Goal: Information Seeking & Learning: Learn about a topic

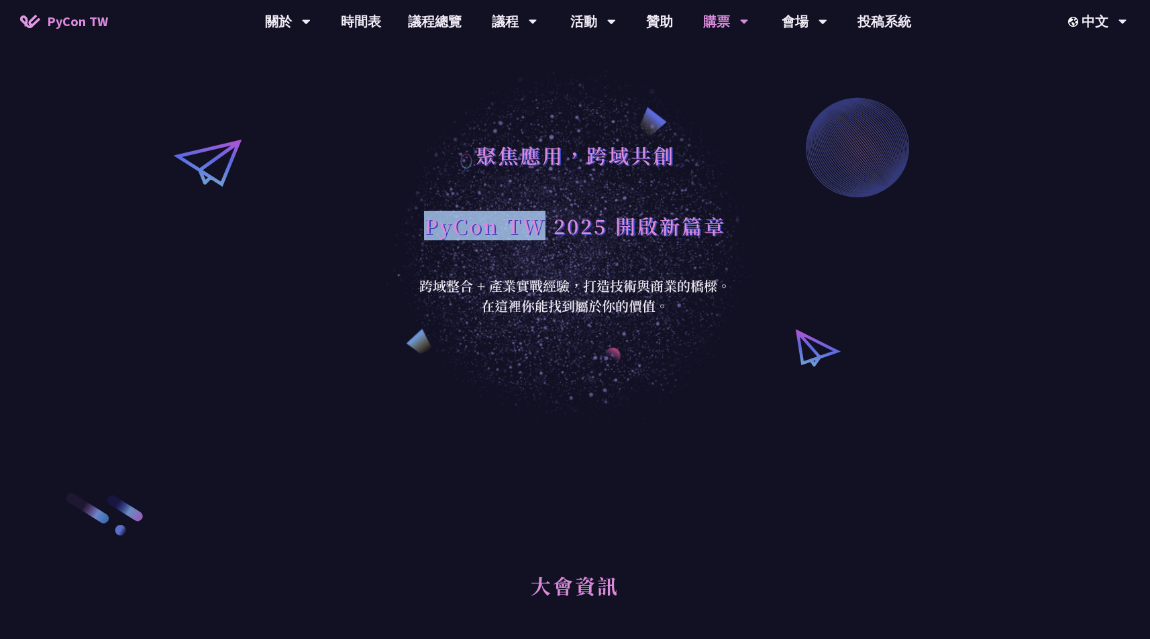
drag, startPoint x: 391, startPoint y: 236, endPoint x: 542, endPoint y: 235, distance: 151.0
click at [542, 235] on div "聚焦應用，跨域共創 PyCon TW 2025 開啟新篇章 跨域整合 + 產業實戰經驗，打造技術與商業的橋樑。 在這裡你能找到屬於你的價值。" at bounding box center [575, 212] width 1150 height 424
copy h1 "PyCon TW"
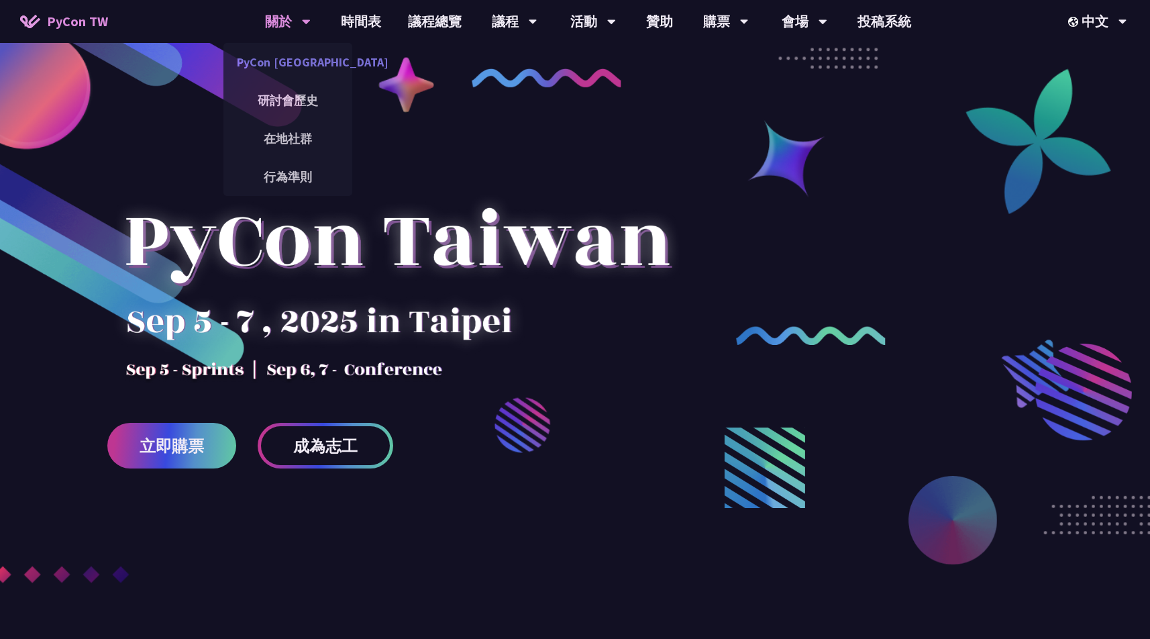
click at [277, 59] on link "PyCon [GEOGRAPHIC_DATA]" at bounding box center [287, 62] width 129 height 32
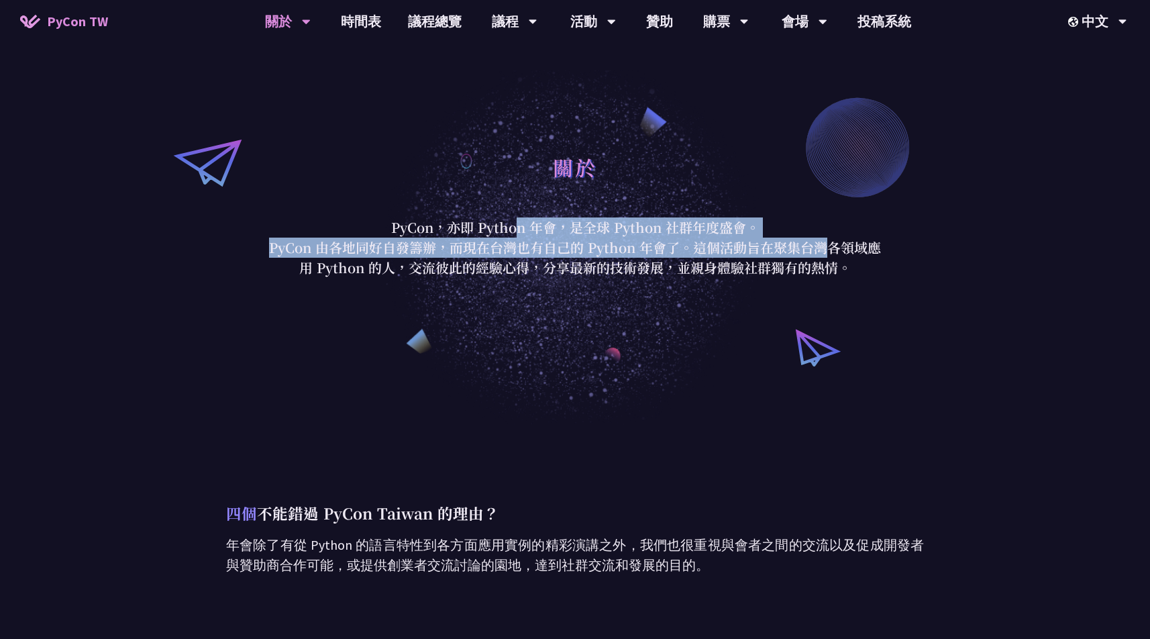
drag, startPoint x: 395, startPoint y: 217, endPoint x: 588, endPoint y: 252, distance: 195.7
click at [654, 250] on div "關於 PyCon，亦即 Python 年會，是全球 Python 社群年度盛會。 PyCon 由各地同好自發籌辦，而現在台灣也有自己的 Python 年會了。…" at bounding box center [575, 212] width 624 height 131
click at [647, 17] on link "贊助" at bounding box center [660, 21] width 54 height 43
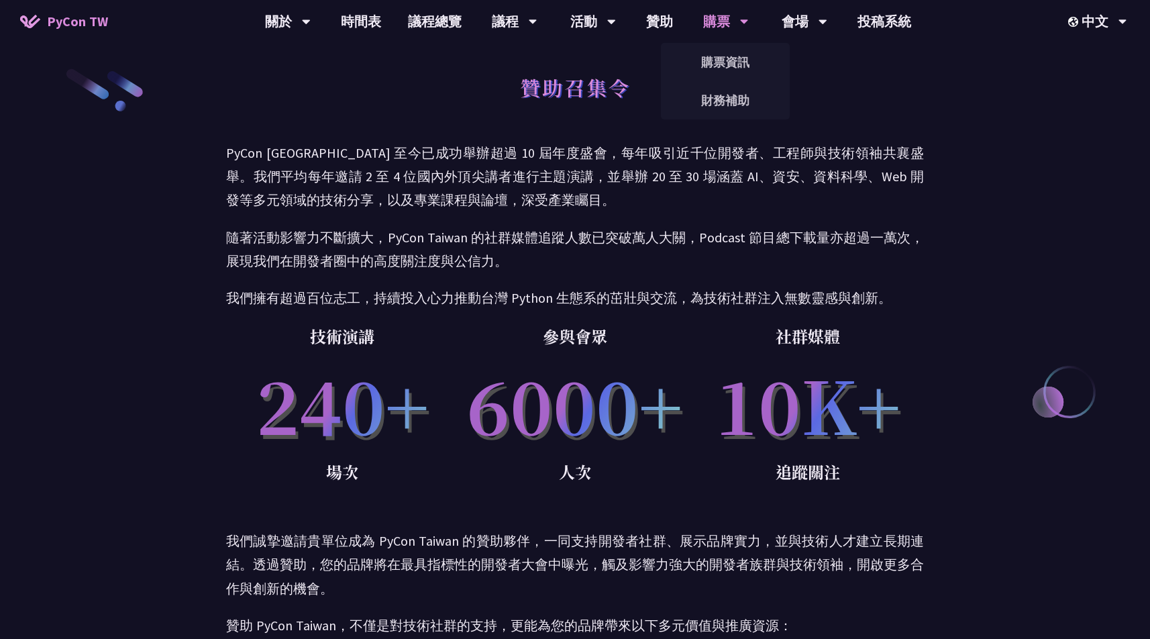
click at [311, 17] on div "購票" at bounding box center [288, 21] width 46 height 43
click at [723, 74] on link "購票資訊" at bounding box center [725, 62] width 129 height 32
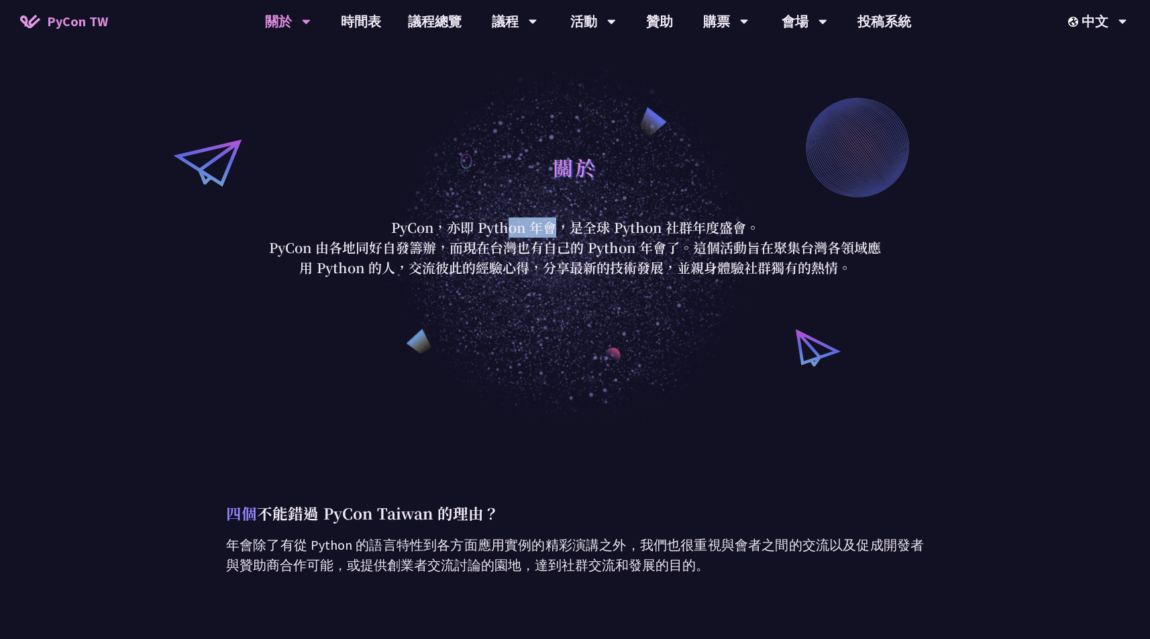
drag, startPoint x: 401, startPoint y: 223, endPoint x: 439, endPoint y: 225, distance: 37.6
click at [439, 225] on p "PyCon，亦即 Python 年會，是全球 Python 社群年度盛會。" at bounding box center [575, 227] width 624 height 20
click at [480, 228] on p "PyCon，亦即 Python 年會，是全球 Python 社群年度盛會。" at bounding box center [575, 227] width 624 height 20
drag, startPoint x: 450, startPoint y: 227, endPoint x: 850, endPoint y: 260, distance: 400.6
click at [850, 260] on div "關於 PyCon，亦即 Python 年會，是全球 Python 社群年度盛會。 PyCon 由各地同好自發籌辦，而現在台灣也有自己的 Python 年會了。…" at bounding box center [575, 212] width 624 height 131
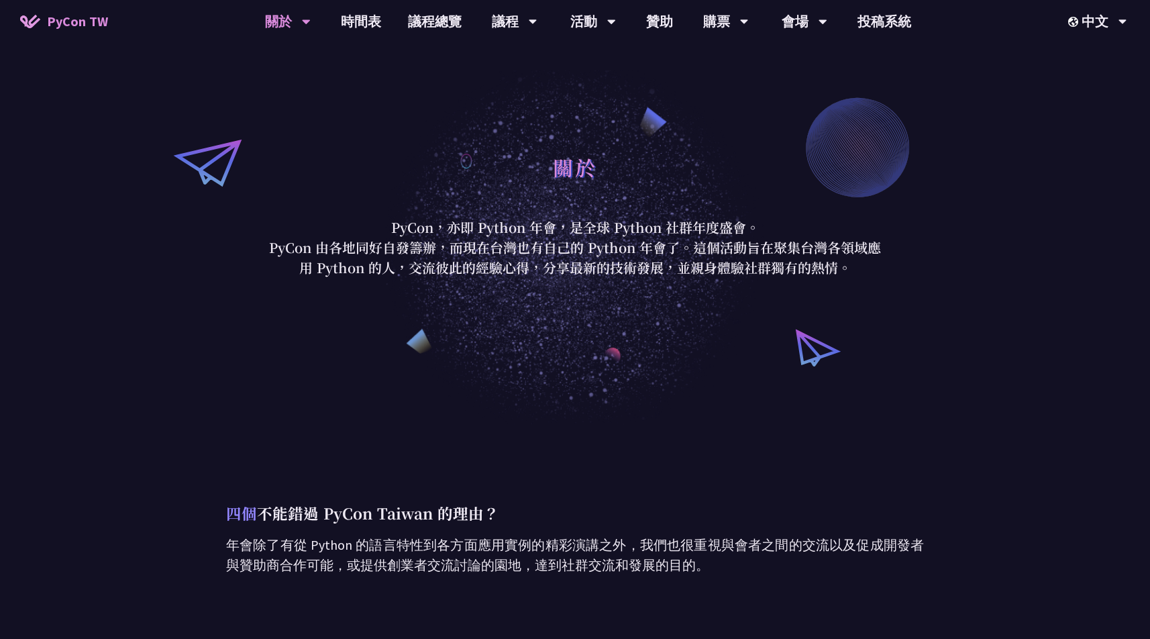
copy div "亦即 Python 年會，是全球 Python 社群年度盛會。 PyCon 由各地同好自發籌辦，而現在台灣也有自己的 Python 年會了。這個活動旨在聚集台…"
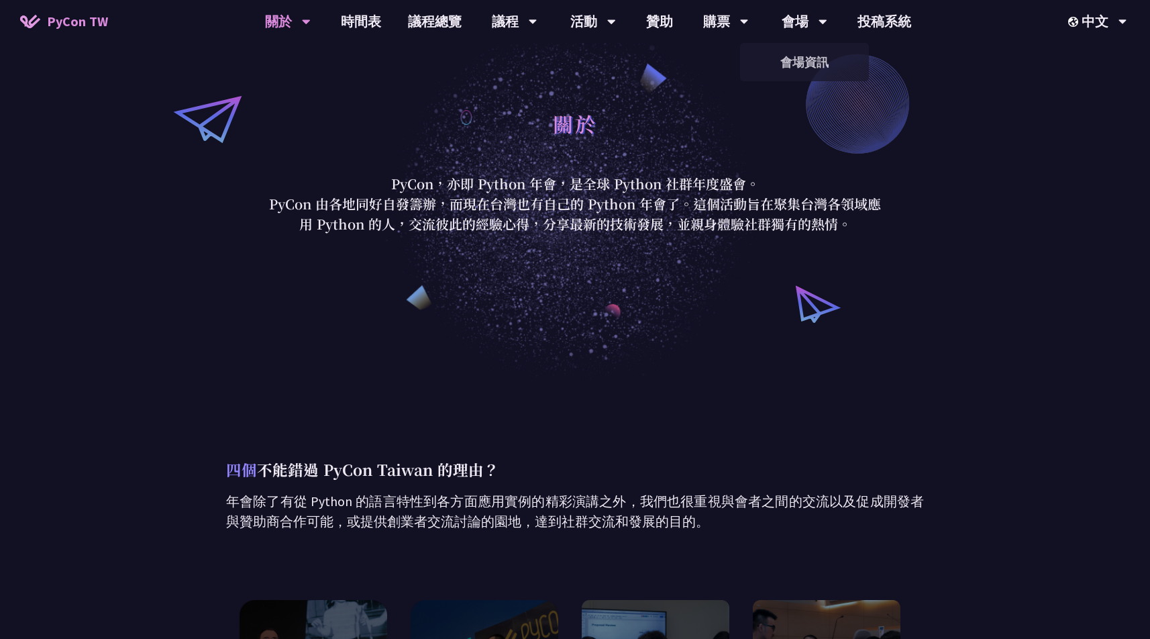
scroll to position [67, 0]
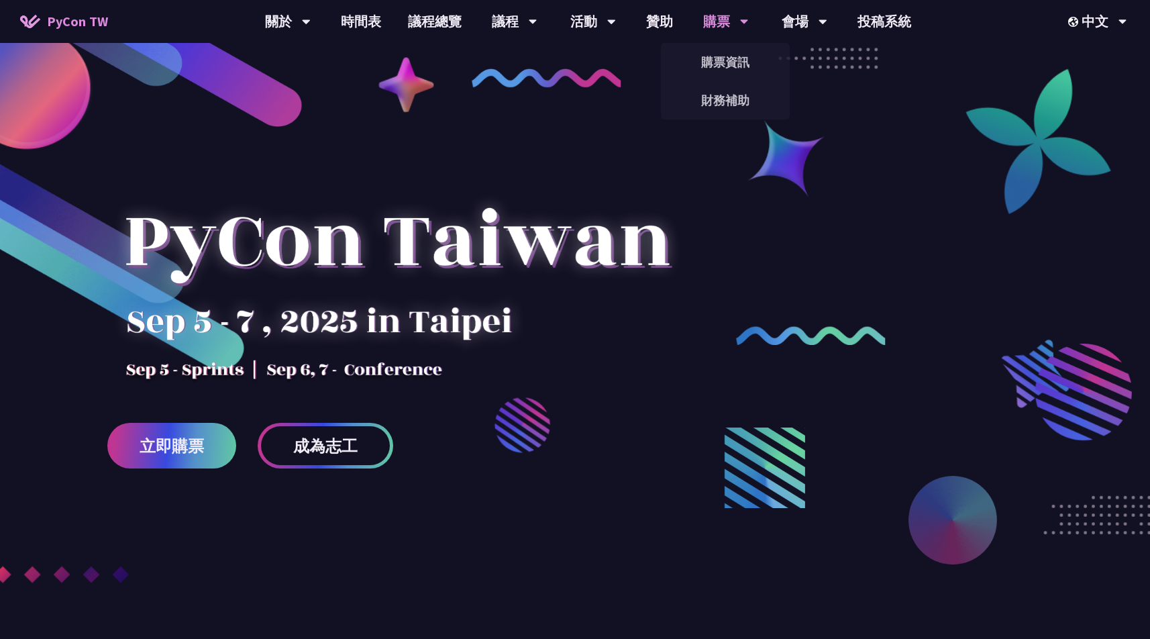
click at [311, 19] on div "購票" at bounding box center [288, 21] width 46 height 43
click at [713, 56] on link "購票資訊" at bounding box center [725, 62] width 129 height 32
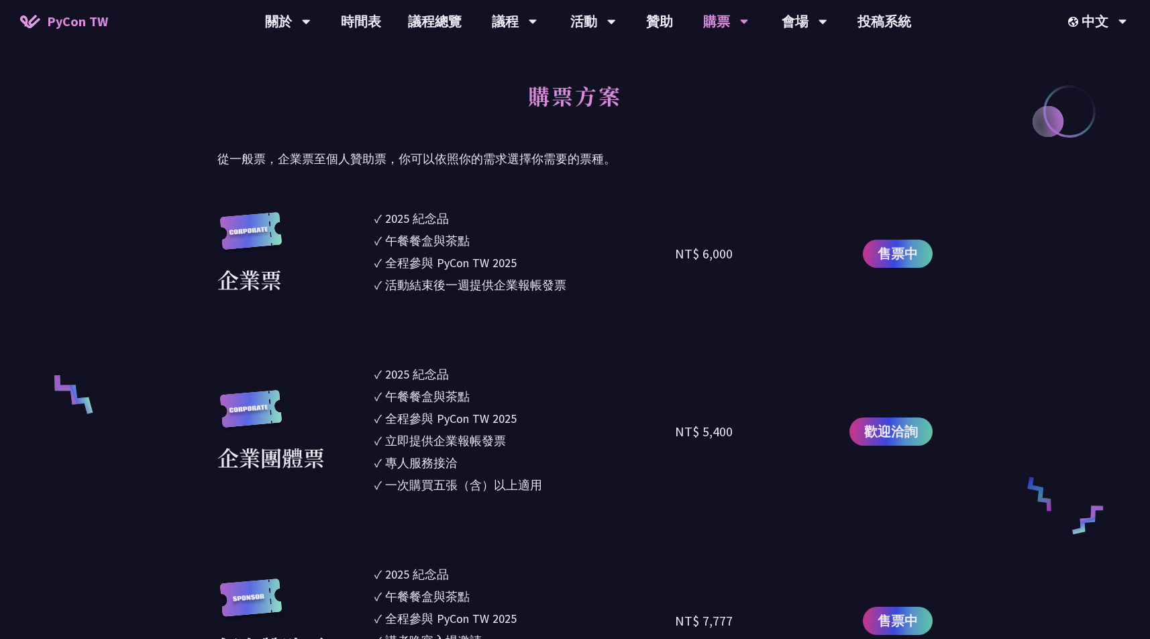
scroll to position [738, 0]
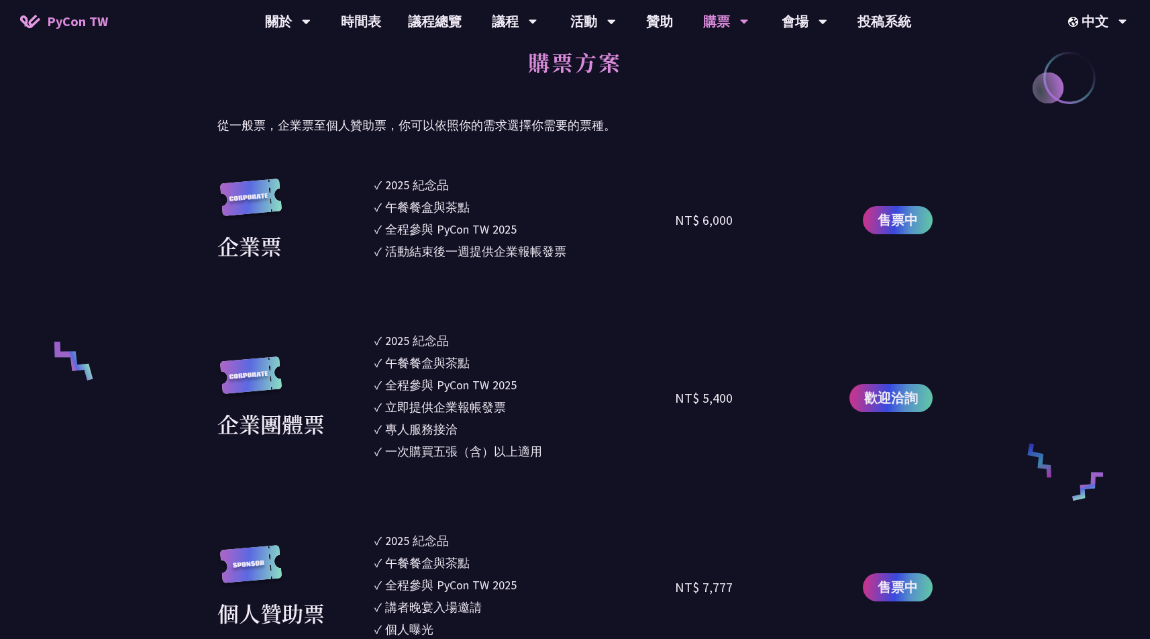
drag, startPoint x: 383, startPoint y: 183, endPoint x: 938, endPoint y: 602, distance: 695.2
copy section "✓ 0752 lor ✓ ipsumdo ✓ sita CoNse AD 9634 ✓ elitseddoeiusmo TE$ 7,418 inc utlab…"
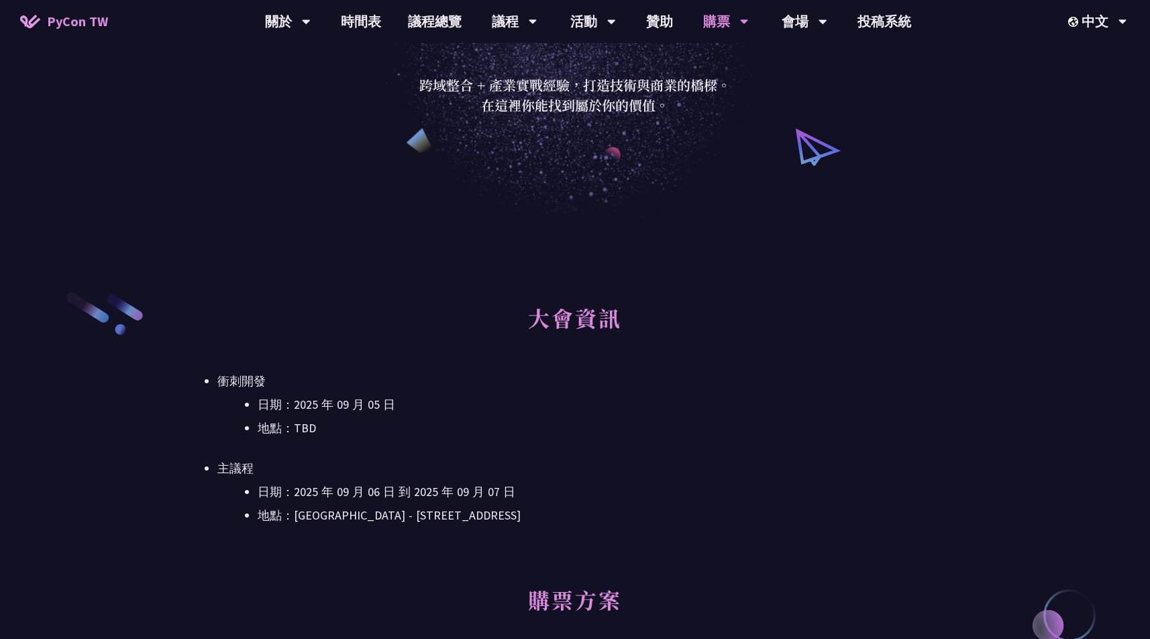
scroll to position [201, 0]
click at [316, 526] on div "大會資訊 衝刺開發 日期：[DATE] 地點：TBD 主議程 日期：[DATE] 到 [DATE] 地點：[GEOGRAPHIC_DATA] - ​[STRE…" at bounding box center [574, 431] width 715 height 282
click at [311, 519] on li "地點：[GEOGRAPHIC_DATA] - ​[STREET_ADDRESS]" at bounding box center [595, 515] width 675 height 20
drag, startPoint x: 263, startPoint y: 515, endPoint x: 580, endPoint y: 528, distance: 317.7
click at [580, 528] on div "大會資訊 衝刺開發 日期：[DATE] 地點：TBD 主議程 日期：[DATE] 到 [DATE] 地點：[GEOGRAPHIC_DATA] - ​[STRE…" at bounding box center [574, 431] width 715 height 282
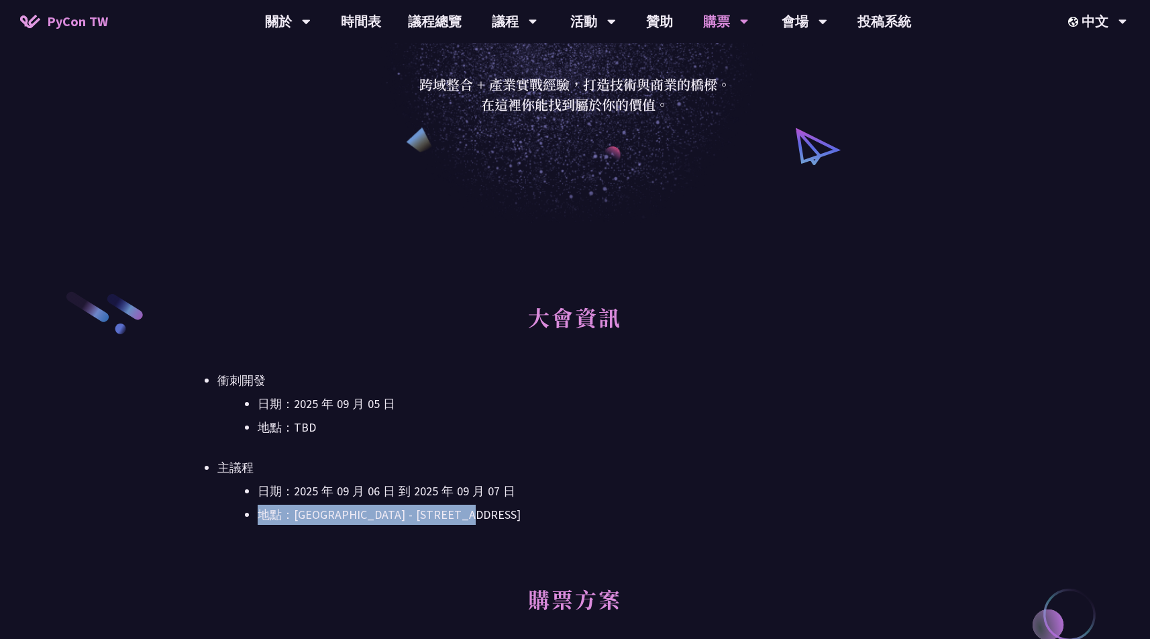
copy li "地點：[GEOGRAPHIC_DATA] - ​[STREET_ADDRESS]"
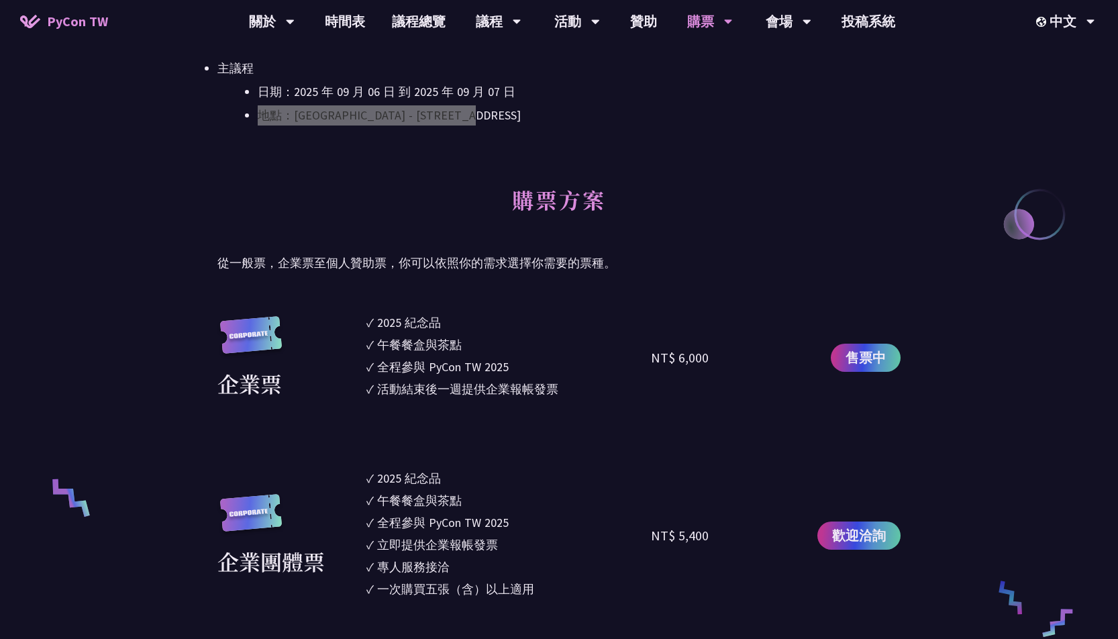
scroll to position [604, 0]
